Goal: Information Seeking & Learning: Learn about a topic

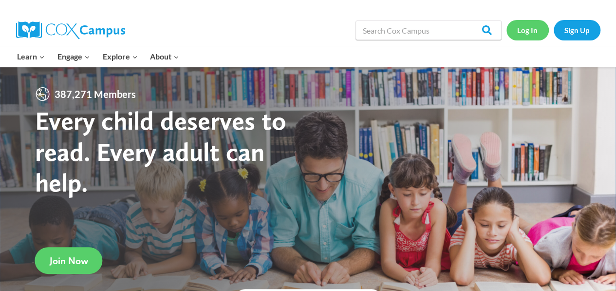
click at [527, 30] on link "Log In" at bounding box center [527, 30] width 42 height 20
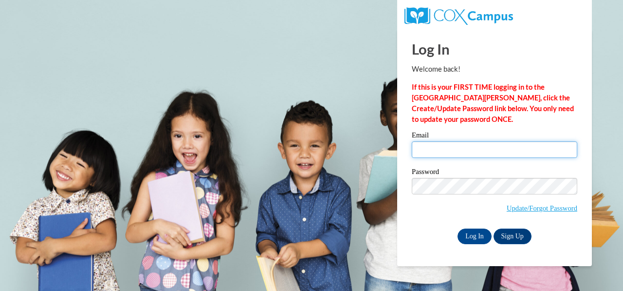
click at [452, 152] on input "Email" at bounding box center [495, 149] width 166 height 17
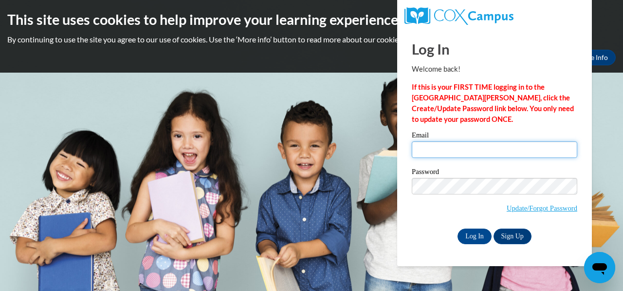
type input "Freemel2010@gmail.com"
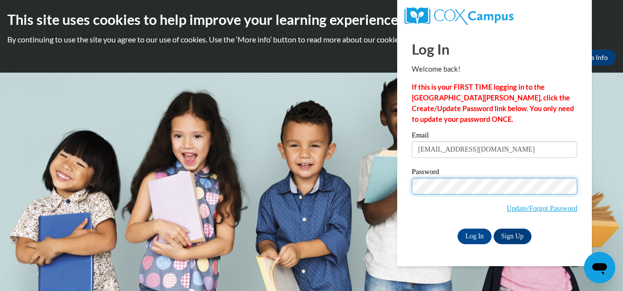
click at [458, 228] on input "Log In" at bounding box center [475, 236] width 34 height 16
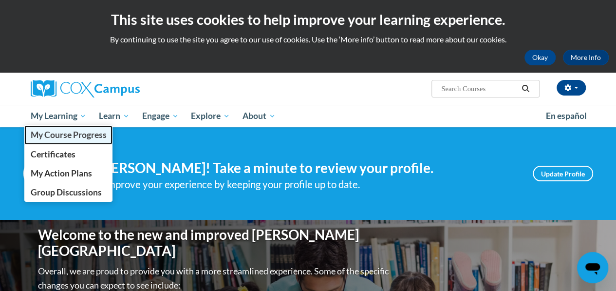
click at [73, 136] on span "My Course Progress" at bounding box center [68, 134] width 76 height 10
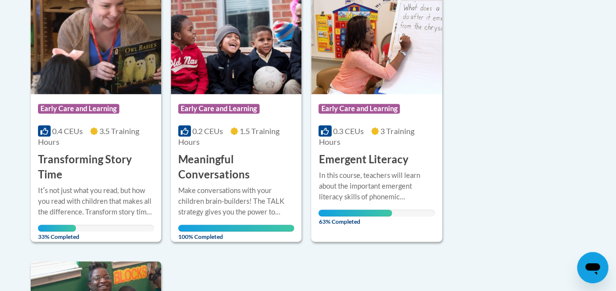
scroll to position [257, 0]
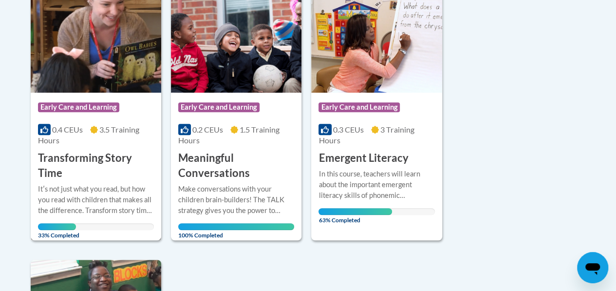
click at [81, 159] on h3 "Transforming Story Time" at bounding box center [96, 165] width 116 height 30
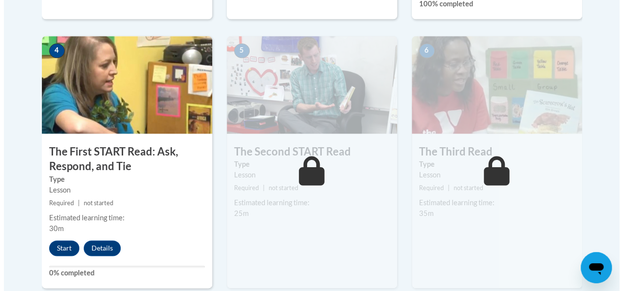
scroll to position [560, 0]
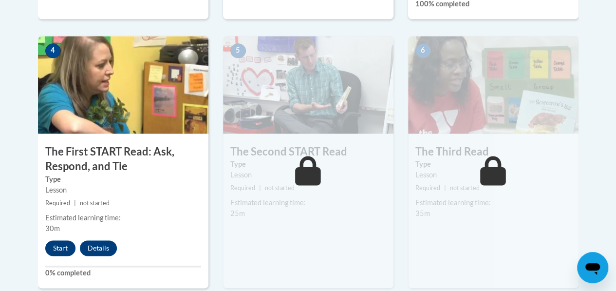
click at [66, 250] on button "Start" at bounding box center [60, 248] width 30 height 16
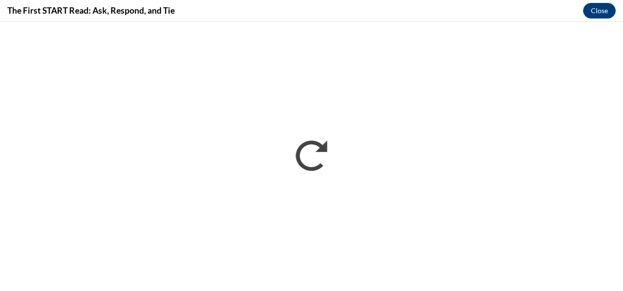
scroll to position [0, 0]
